Goal: Information Seeking & Learning: Find specific fact

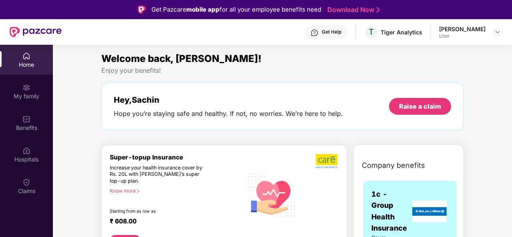
click at [33, 96] on div "My family" at bounding box center [26, 96] width 53 height 8
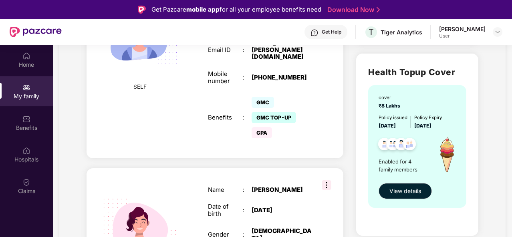
scroll to position [320, 0]
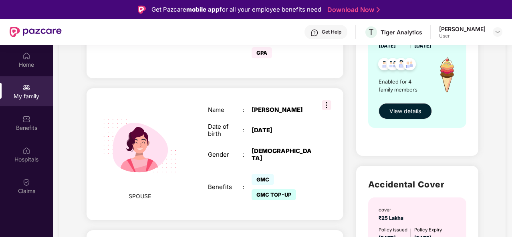
click at [326, 101] on img at bounding box center [327, 106] width 10 height 10
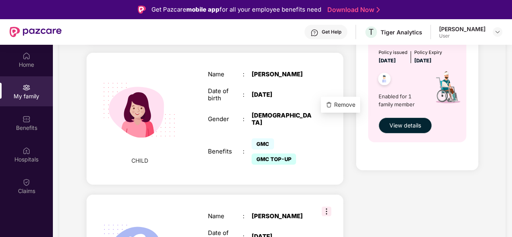
scroll to position [541, 0]
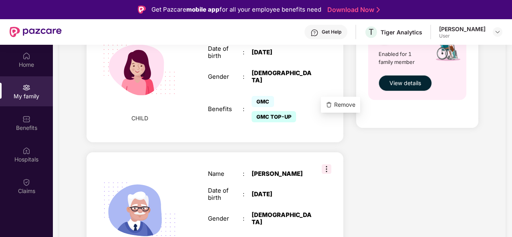
click at [16, 117] on div "Benefits" at bounding box center [26, 123] width 53 height 30
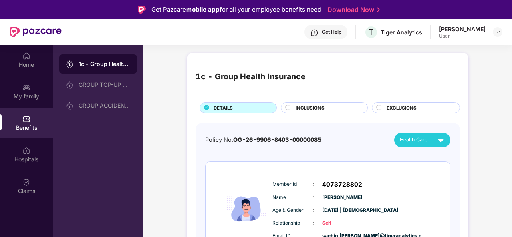
click at [26, 152] on img at bounding box center [26, 151] width 8 height 8
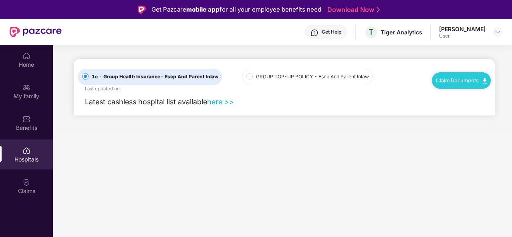
click at [29, 183] on img at bounding box center [26, 183] width 8 height 8
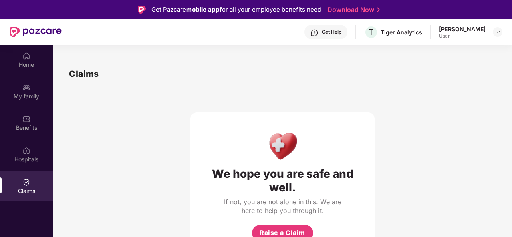
click at [28, 64] on div "Home" at bounding box center [26, 65] width 53 height 8
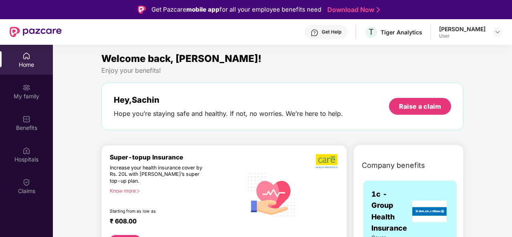
click at [497, 30] on img at bounding box center [497, 32] width 6 height 6
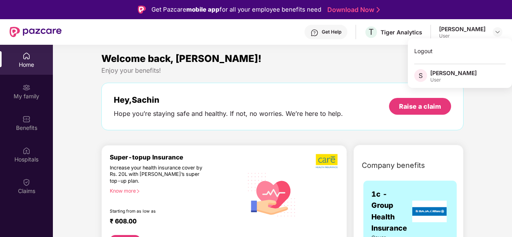
click at [443, 76] on div "[PERSON_NAME]" at bounding box center [453, 73] width 46 height 8
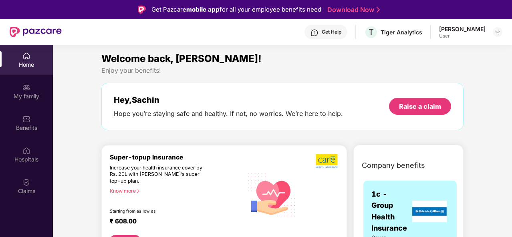
click at [443, 76] on div "Welcome back, [PERSON_NAME]! Enjoy your benefits! Hey, [PERSON_NAME] Hope you’r…" at bounding box center [282, 94] width 368 height 87
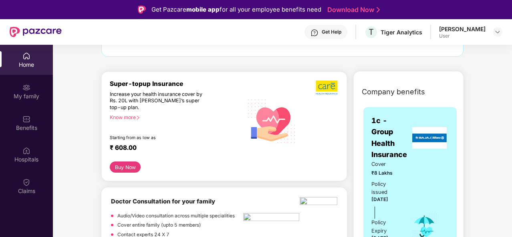
scroll to position [160, 0]
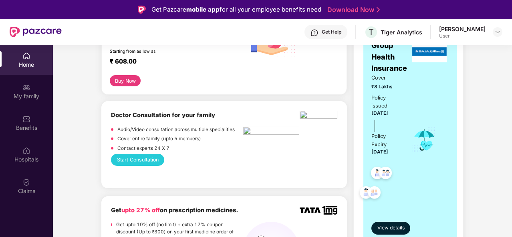
click at [24, 91] on img at bounding box center [26, 88] width 8 height 8
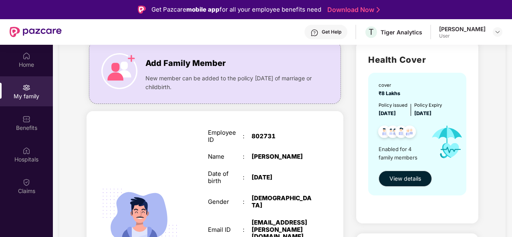
scroll to position [60, 0]
click at [408, 177] on span "View details" at bounding box center [405, 179] width 32 height 9
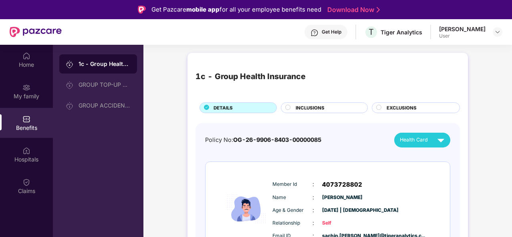
scroll to position [80, 0]
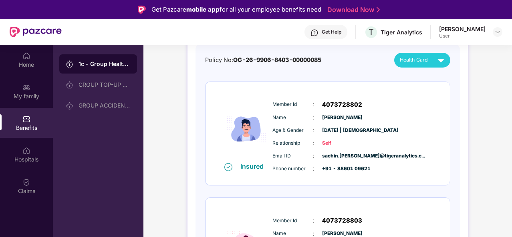
click at [96, 86] on div "GROUP TOP-UP POLICY" at bounding box center [104, 85] width 52 height 6
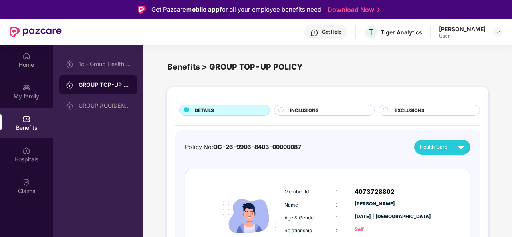
click at [94, 103] on div "GROUP ACCIDENTAL INSURANCE" at bounding box center [104, 106] width 52 height 6
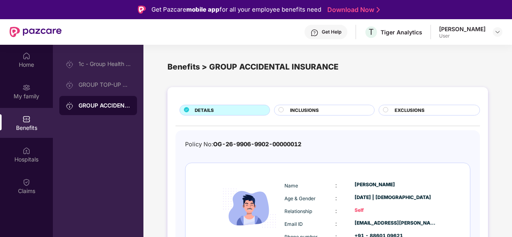
click at [99, 90] on div "GROUP TOP-UP POLICY" at bounding box center [98, 84] width 78 height 19
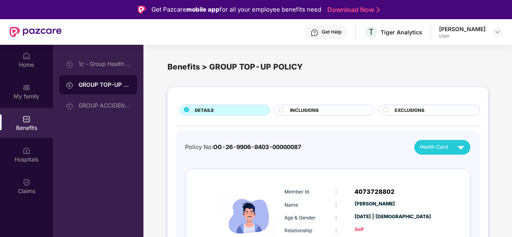
click at [102, 68] on div "1c - Group Health Insurance" at bounding box center [98, 63] width 78 height 19
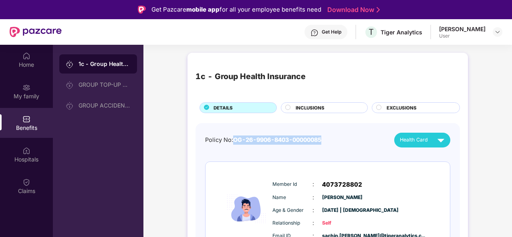
drag, startPoint x: 234, startPoint y: 139, endPoint x: 332, endPoint y: 141, distance: 98.5
click at [332, 141] on div "Policy No: OG-26-9906-8403-00000085 Health Card" at bounding box center [327, 140] width 245 height 15
copy span "OG-26-9906-8403-00000085"
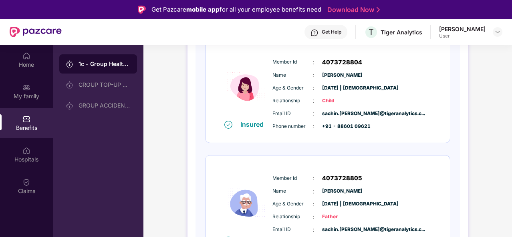
scroll to position [381, 0]
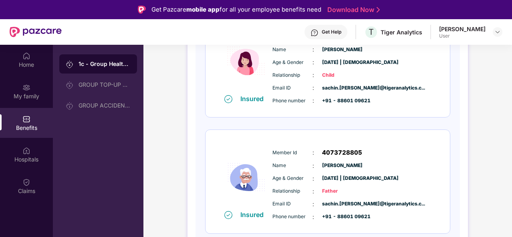
click at [105, 87] on div "GROUP TOP-UP POLICY" at bounding box center [104, 85] width 52 height 6
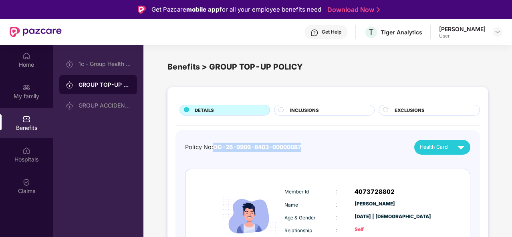
drag, startPoint x: 213, startPoint y: 148, endPoint x: 308, endPoint y: 145, distance: 95.7
click at [308, 145] on div "Policy No: OG-26-9906-8403-00000087 Health Card" at bounding box center [327, 147] width 285 height 15
copy span "OG-26-9906-8403-00000087"
